Goal: Task Accomplishment & Management: Manage account settings

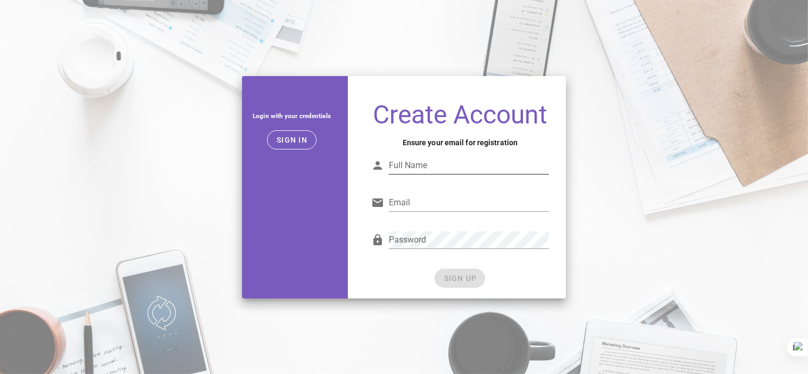
click at [433, 169] on input "Full Name" at bounding box center [469, 165] width 160 height 17
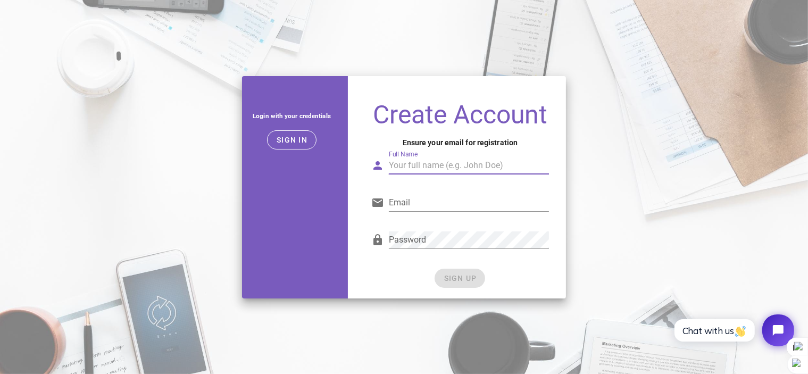
type input "[PERSON_NAME]"
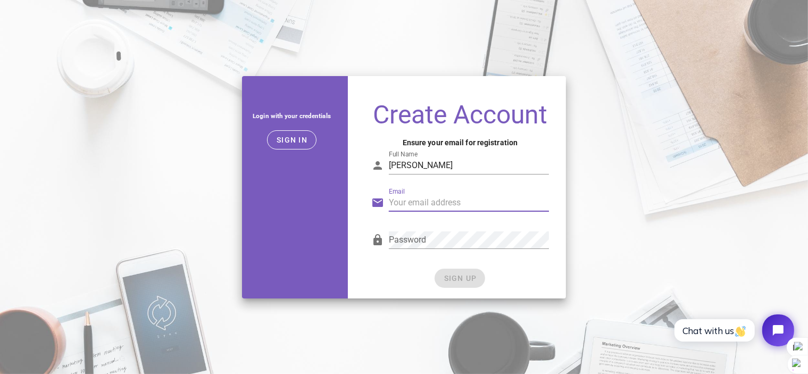
click at [429, 205] on input "Email" at bounding box center [469, 202] width 160 height 17
type input "[EMAIL_ADDRESS][DOMAIN_NAME]"
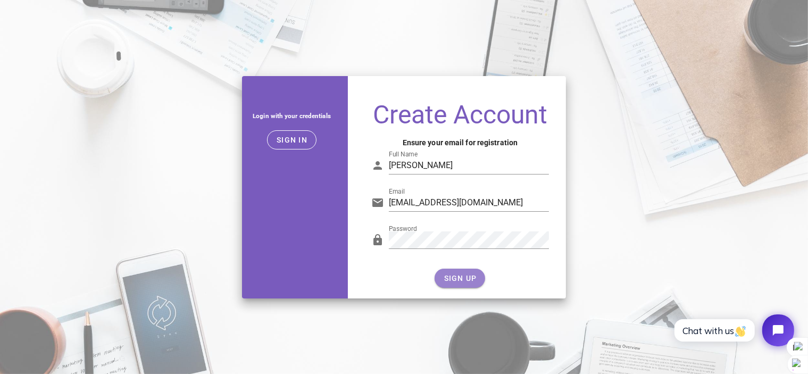
click at [462, 280] on span "SIGN UP" at bounding box center [460, 278] width 34 height 9
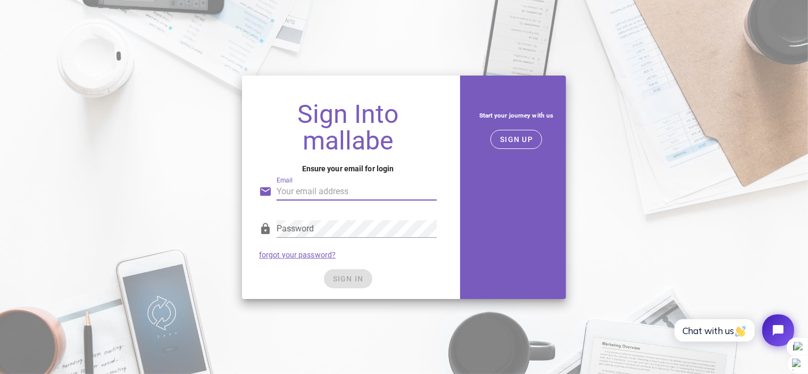
click at [329, 187] on input "Email" at bounding box center [357, 191] width 160 height 17
type input "areda81980@gmail.com"
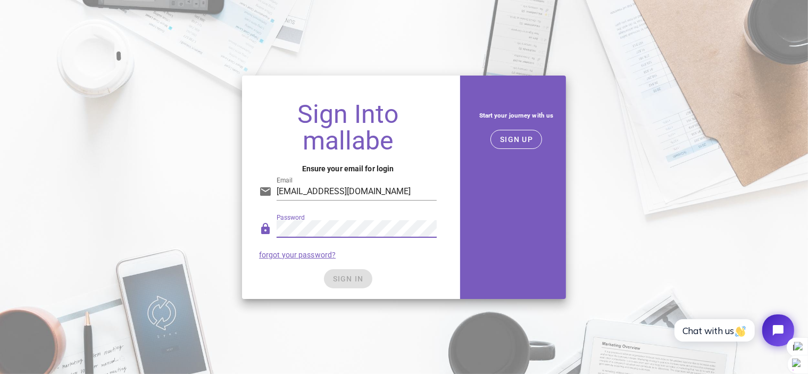
click at [349, 279] on div "SIGN IN" at bounding box center [348, 278] width 178 height 19
click at [349, 279] on span "SIGN IN" at bounding box center [347, 278] width 31 height 9
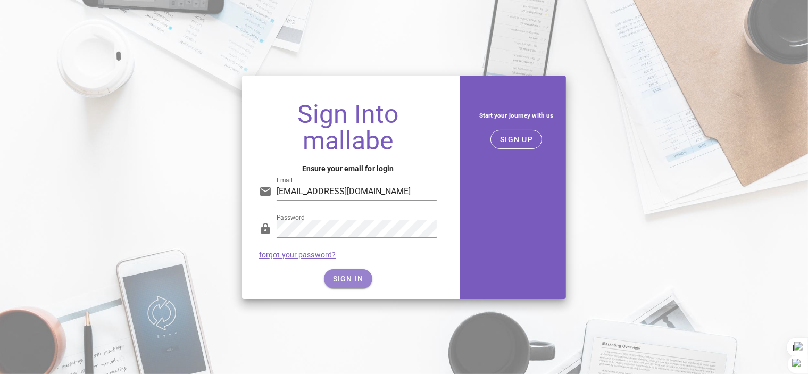
click at [334, 285] on button "SIGN IN" at bounding box center [348, 278] width 48 height 19
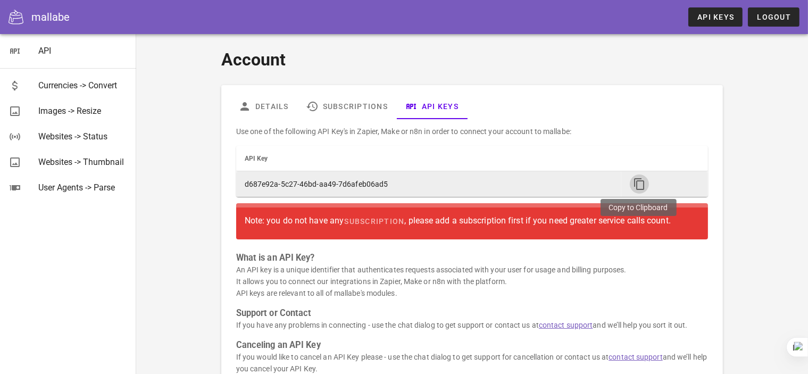
click at [640, 187] on icon "button" at bounding box center [639, 184] width 13 height 13
click at [641, 187] on icon "button" at bounding box center [639, 184] width 13 height 13
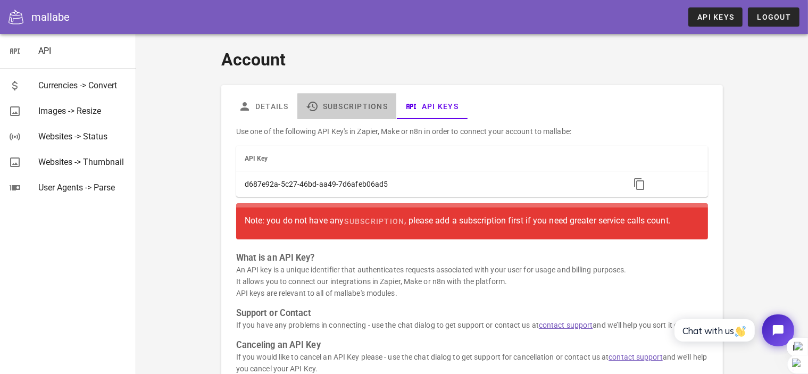
click at [349, 112] on link "Subscriptions" at bounding box center [346, 107] width 99 height 26
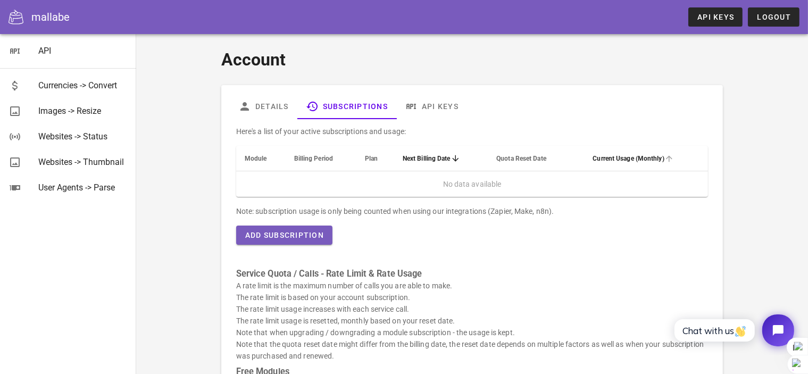
click at [629, 159] on span "Current Usage (Monthly)" at bounding box center [628, 158] width 71 height 7
click at [633, 159] on span "Current Usage (Monthly)" at bounding box center [628, 158] width 71 height 7
click at [445, 109] on link "API Keys" at bounding box center [431, 107] width 71 height 26
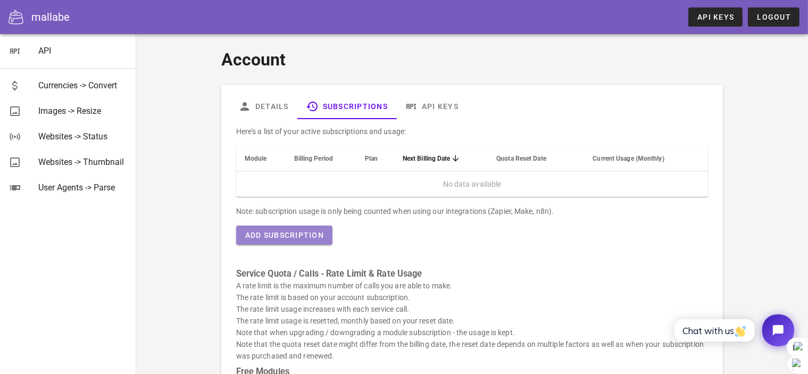
click at [324, 239] on span "Add Subscription" at bounding box center [284, 235] width 79 height 9
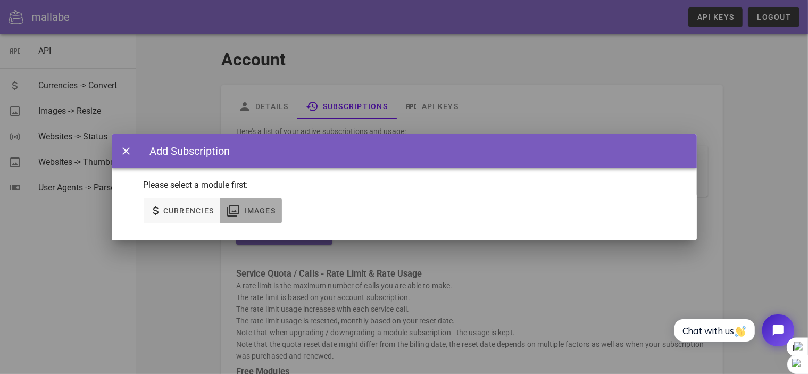
click at [260, 211] on span "Images" at bounding box center [260, 210] width 32 height 9
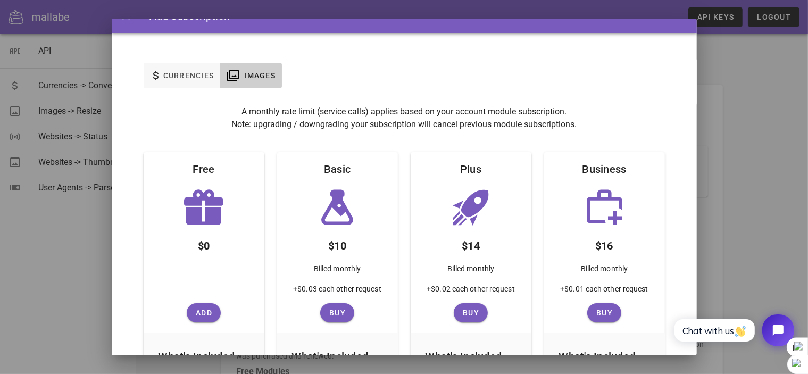
scroll to position [19, 0]
click at [201, 317] on span "Add" at bounding box center [204, 313] width 26 height 9
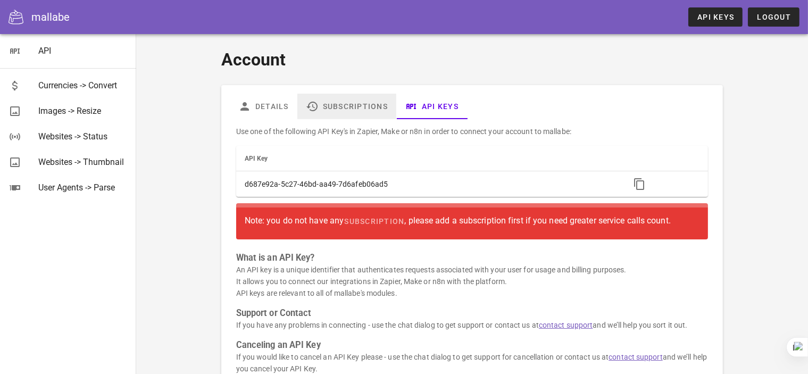
click at [377, 110] on link "Subscriptions" at bounding box center [346, 107] width 99 height 26
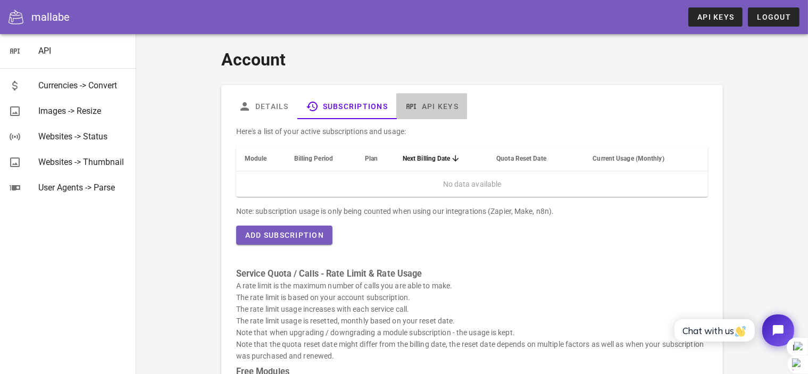
click at [428, 105] on link "API Keys" at bounding box center [431, 107] width 71 height 26
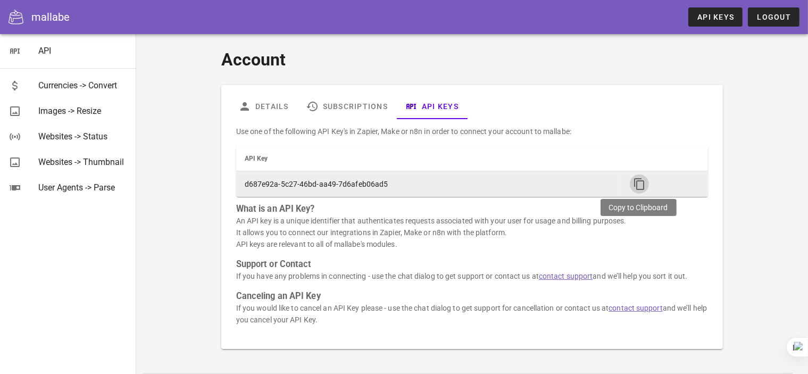
click at [639, 185] on icon "button" at bounding box center [639, 184] width 13 height 13
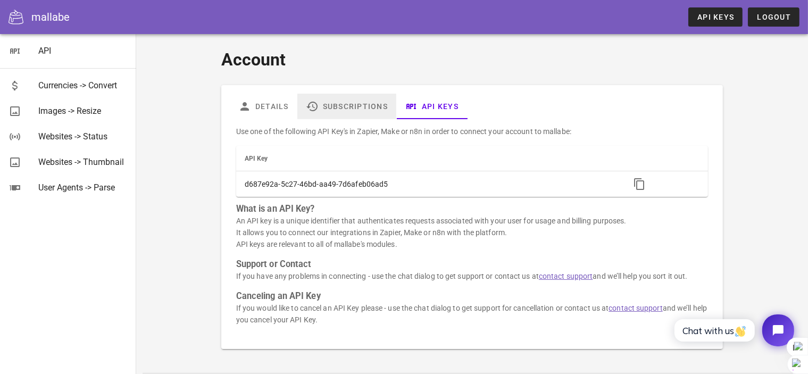
click at [361, 108] on link "Subscriptions" at bounding box center [346, 107] width 99 height 26
